Goal: Navigation & Orientation: Find specific page/section

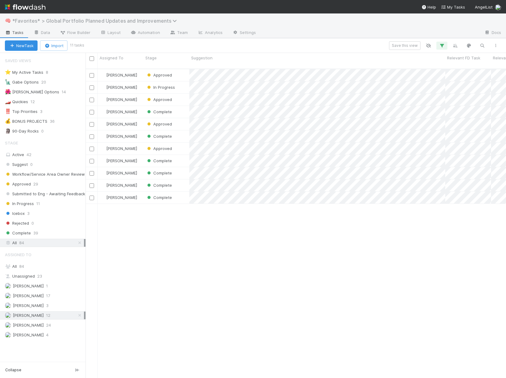
scroll to position [309, 416]
click at [47, 22] on span "*Favorites* > Global Portfolio Planned Updates and Improvements" at bounding box center [96, 21] width 168 height 6
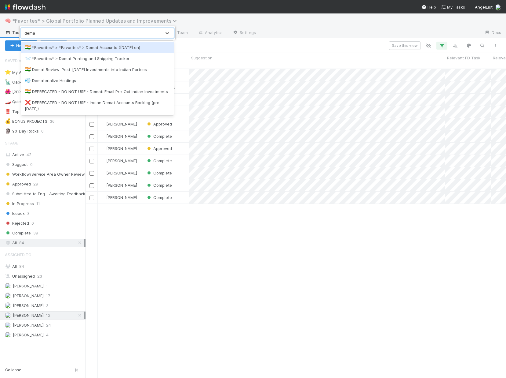
type input "demat"
click at [88, 51] on div "🇮🇳 *Favorites* > *Favorites* > Demat Accounts ([DATE] on)" at bounding box center [97, 47] width 153 height 11
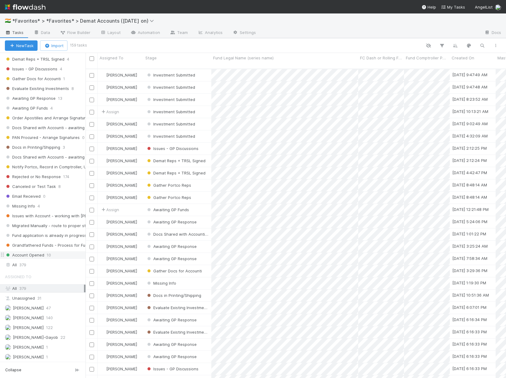
scroll to position [82, 0]
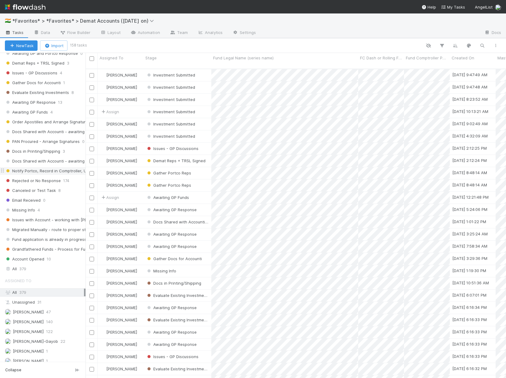
click at [33, 169] on span "Notify Portco, Record in Comptroller, Upload, etc" at bounding box center [55, 171] width 101 height 8
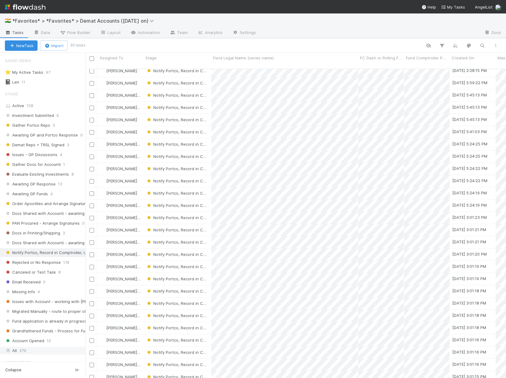
click at [28, 351] on div "All 379" at bounding box center [44, 350] width 79 height 8
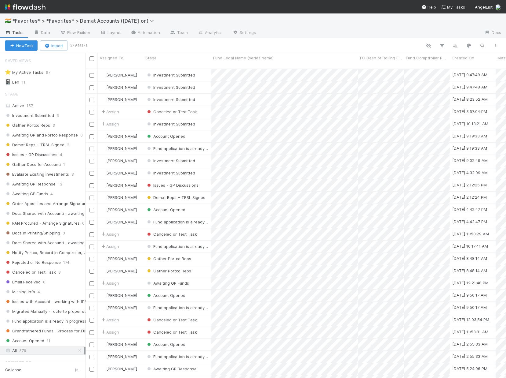
scroll to position [309, 416]
click at [33, 104] on div "Active 157" at bounding box center [44, 106] width 79 height 8
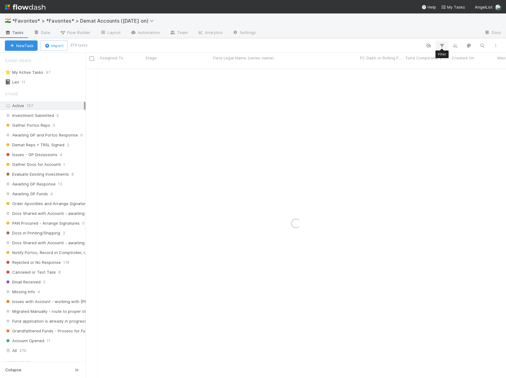
click at [441, 44] on icon "button" at bounding box center [442, 46] width 6 height 6
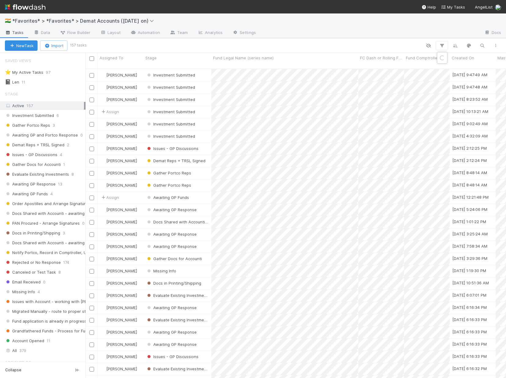
scroll to position [309, 416]
click at [400, 62] on button "Add Filter" at bounding box center [348, 64] width 183 height 9
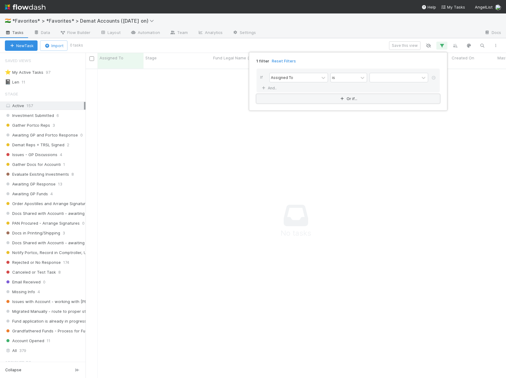
scroll to position [305, 416]
click at [402, 74] on div at bounding box center [395, 77] width 50 height 9
type input "lor"
click at [402, 94] on div "[PERSON_NAME]-Gayob" at bounding box center [399, 91] width 59 height 10
click at [389, 62] on div "1 filter Reset Filters" at bounding box center [348, 59] width 193 height 9
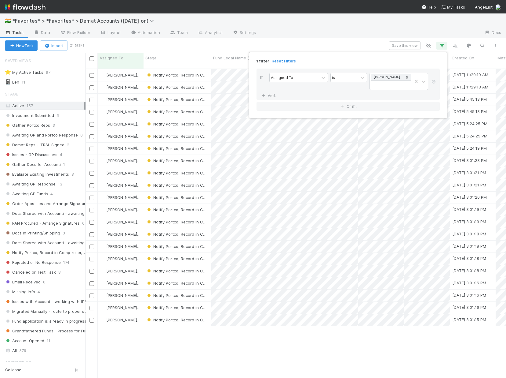
scroll to position [309, 416]
click at [253, 40] on div "1 filter Reset Filters If Assigned To is [PERSON_NAME]-Gayob And.. Or if..." at bounding box center [253, 189] width 506 height 378
click at [407, 45] on button "Save this view" at bounding box center [404, 45] width 31 height 9
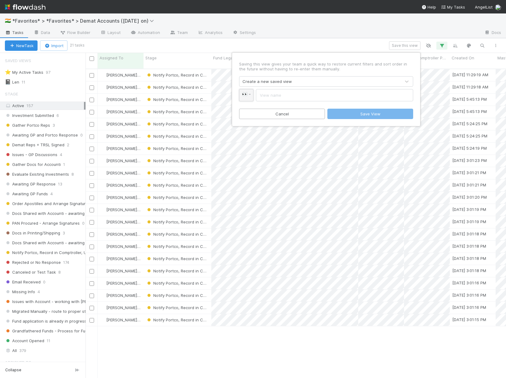
click at [248, 97] on link "👀" at bounding box center [246, 95] width 14 height 12
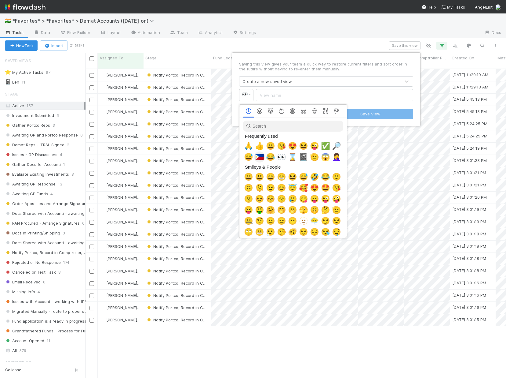
click at [256, 156] on div "🇵🇭" at bounding box center [259, 156] width 11 height 11
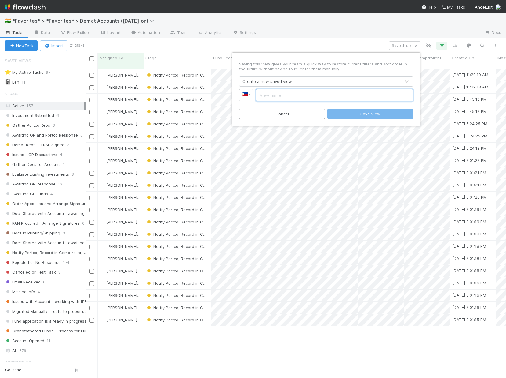
click at [283, 99] on input "text" at bounding box center [334, 95] width 157 height 12
type input "[PERSON_NAME]"
click at [356, 114] on button "Save View" at bounding box center [371, 114] width 86 height 10
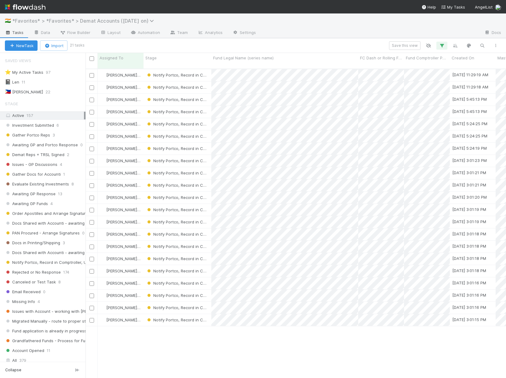
click at [69, 22] on span "*Favorites* > *Favorites* > Demat Accounts ([DATE] on)" at bounding box center [84, 21] width 145 height 6
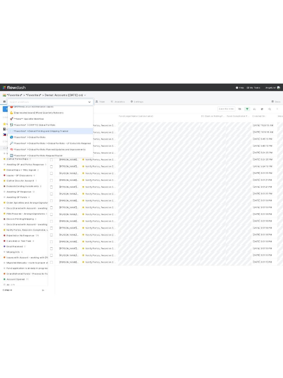
scroll to position [0, 0]
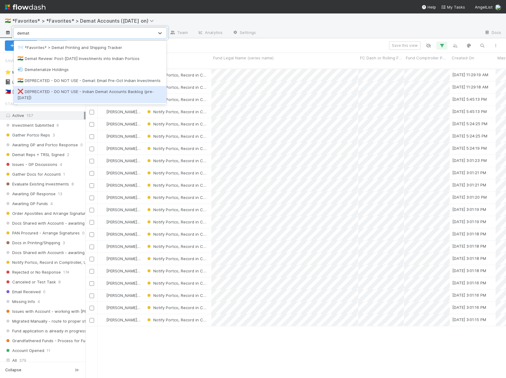
type input "demat"
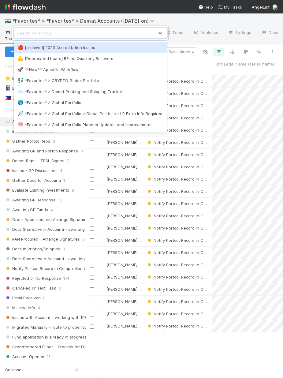
scroll to position [303, 193]
click at [179, 23] on div "option [archived] 2023 Accreditation Issues focused, 1 of 129. 129 results avai…" at bounding box center [141, 189] width 283 height 378
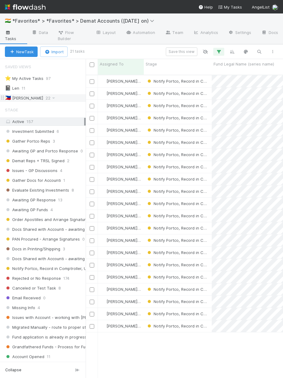
click at [25, 98] on div "🇵🇭 [PERSON_NAME]" at bounding box center [24, 98] width 38 height 8
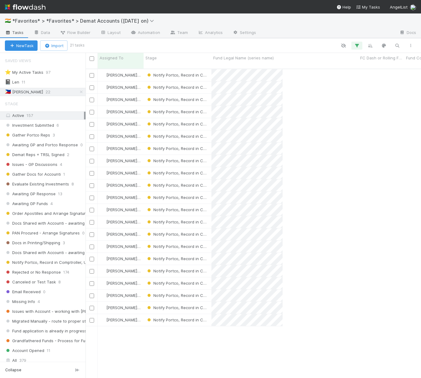
scroll to position [309, 331]
